Goal: Transaction & Acquisition: Purchase product/service

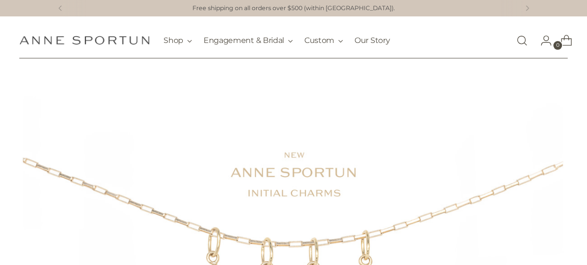
click at [524, 41] on link "Open search modal" at bounding box center [521, 40] width 19 height 19
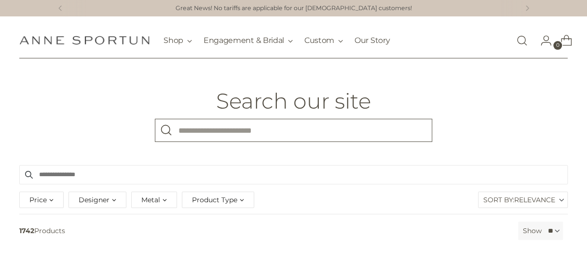
click at [189, 126] on input "What are you looking for?" at bounding box center [293, 130] width 277 height 23
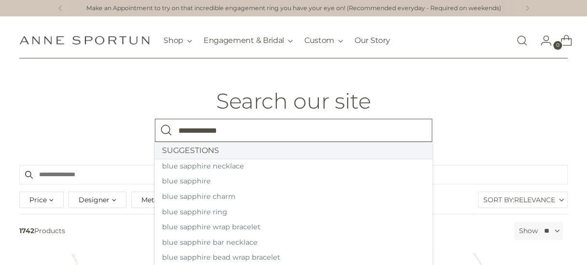
type input "**********"
click at [155, 119] on button "Search" at bounding box center [166, 130] width 23 height 23
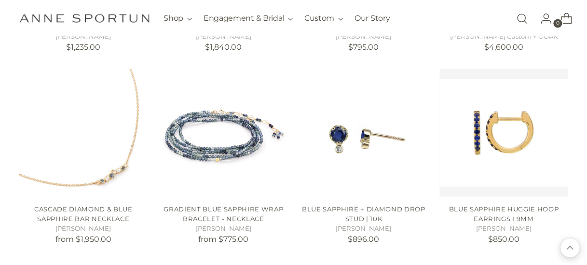
scroll to position [790, 0]
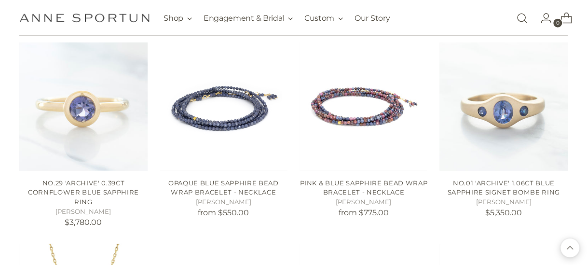
scroll to position [1170, 0]
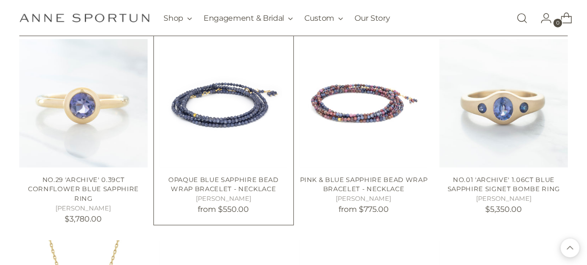
click at [0, 0] on img "Opaque Blue Sapphire Bead Wrap Bracelet - Necklace" at bounding box center [0, 0] width 0 height 0
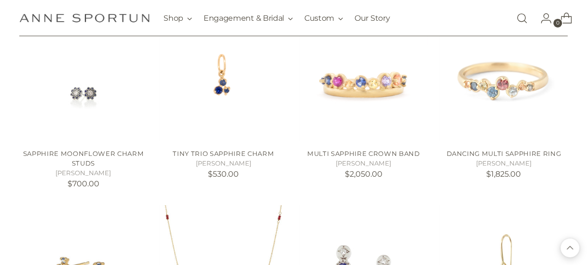
scroll to position [1607, 0]
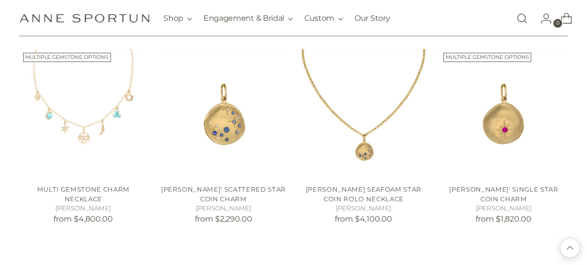
scroll to position [2346, 0]
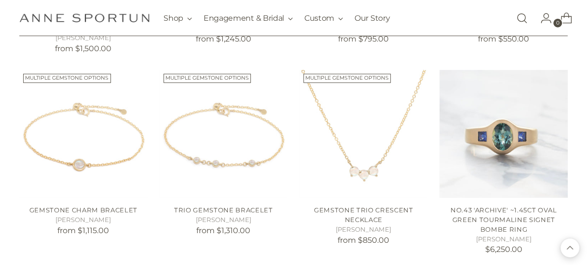
scroll to position [3086, 0]
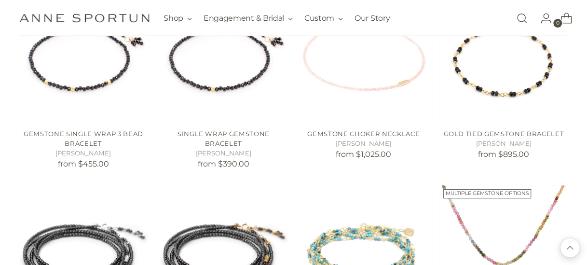
scroll to position [3548, 0]
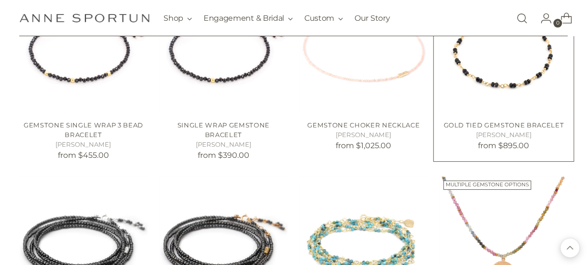
click at [0, 0] on img "Gold Tied Gemstone Bracelet" at bounding box center [0, 0] width 0 height 0
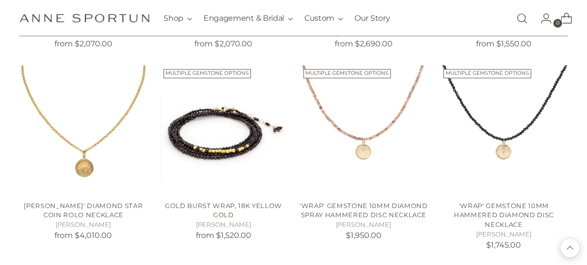
scroll to position [3889, 0]
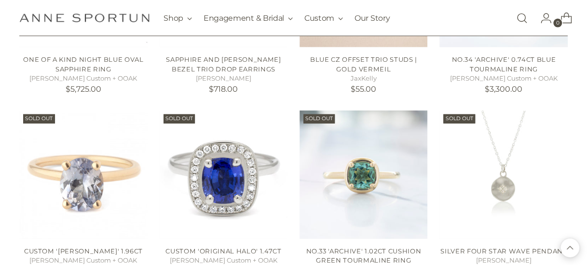
scroll to position [4666, 0]
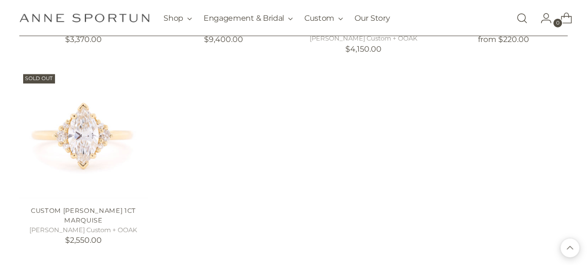
scroll to position [4847, 0]
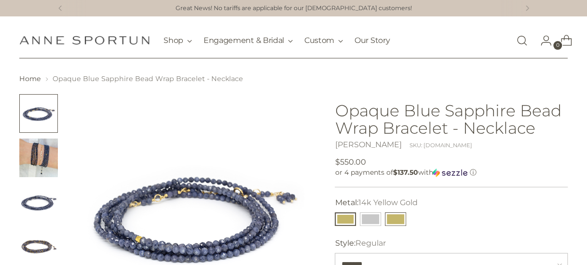
click at [397, 216] on button "18k Yellow Gold" at bounding box center [395, 219] width 21 height 14
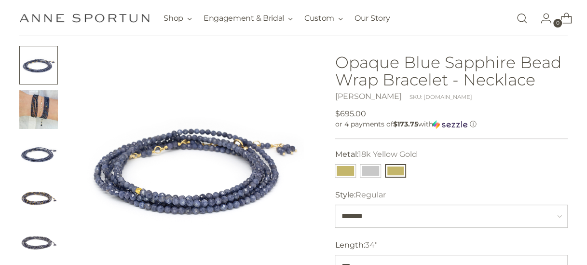
scroll to position [141, 0]
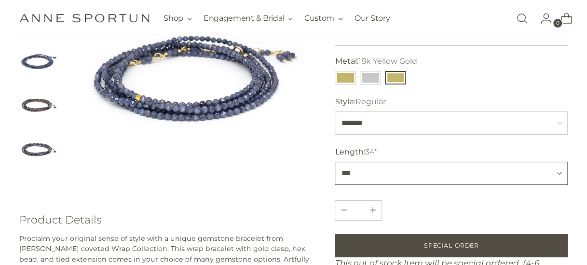
click at [559, 173] on select "*** *** ***" at bounding box center [451, 173] width 232 height 23
select select "***"
click at [335, 162] on select "*** *** ***" at bounding box center [451, 173] width 232 height 23
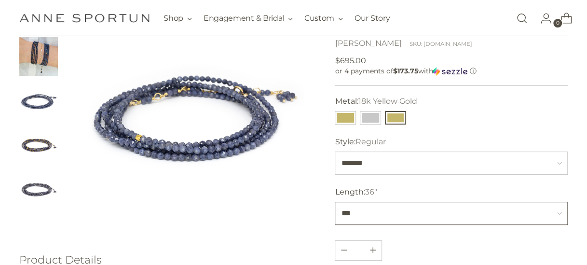
scroll to position [64, 0]
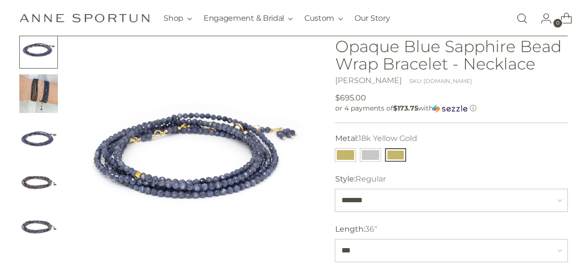
click at [179, 192] on img at bounding box center [193, 152] width 244 height 244
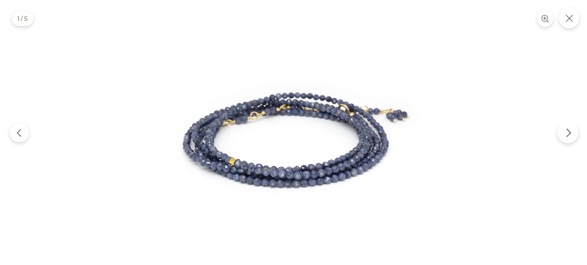
click at [565, 131] on icon "Next" at bounding box center [568, 133] width 10 height 10
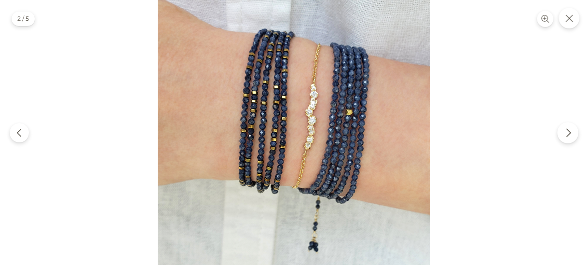
click at [565, 131] on icon "Next" at bounding box center [568, 133] width 10 height 10
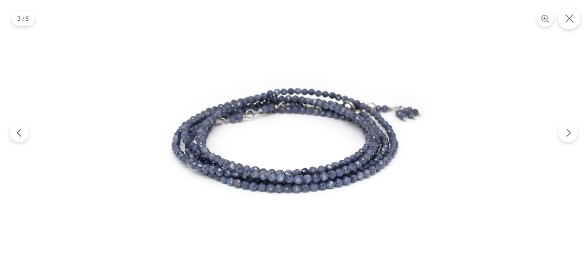
click at [574, 10] on button "Close" at bounding box center [569, 18] width 23 height 23
